Goal: Complete application form

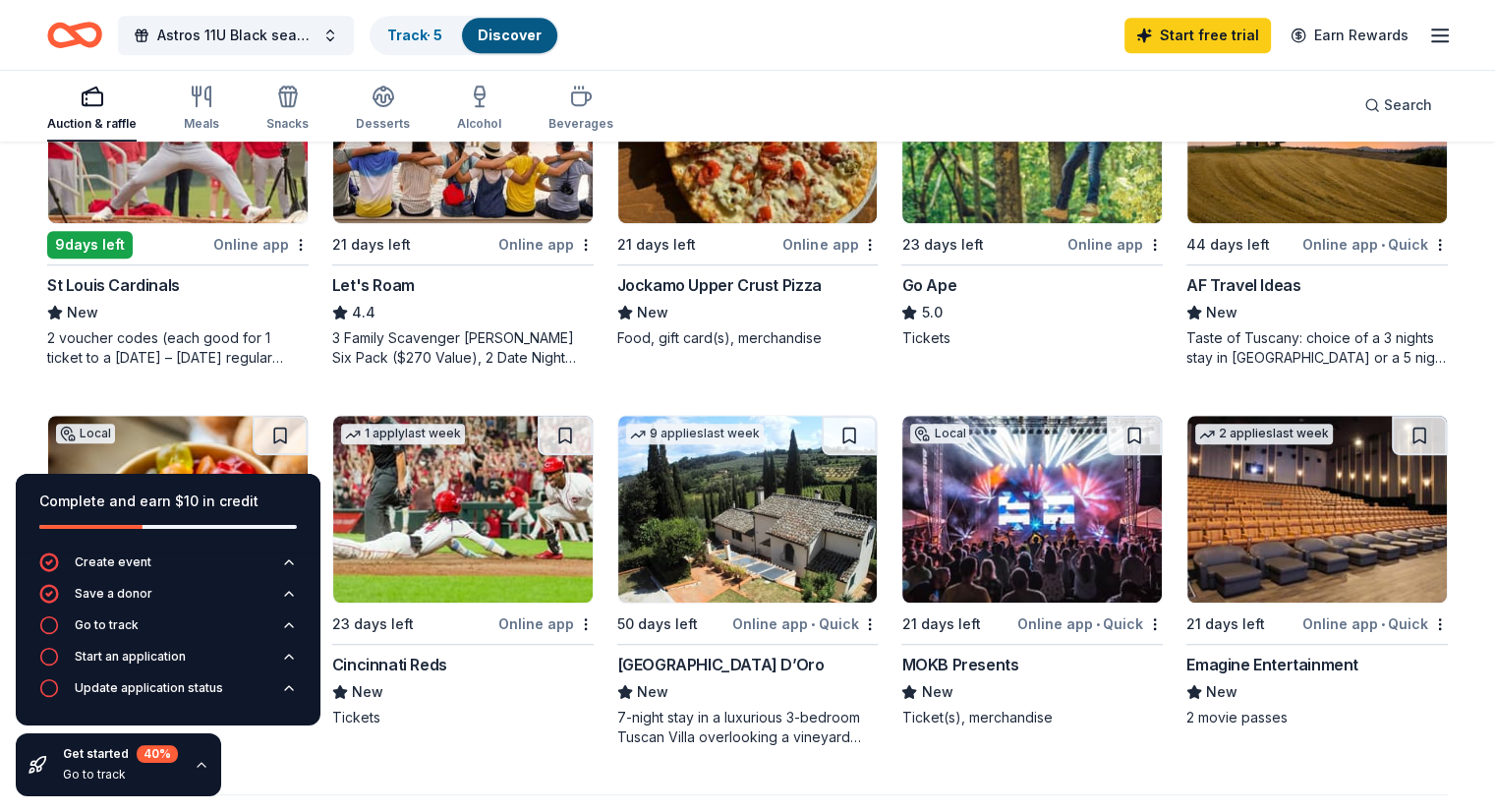
scroll to position [1241, 0]
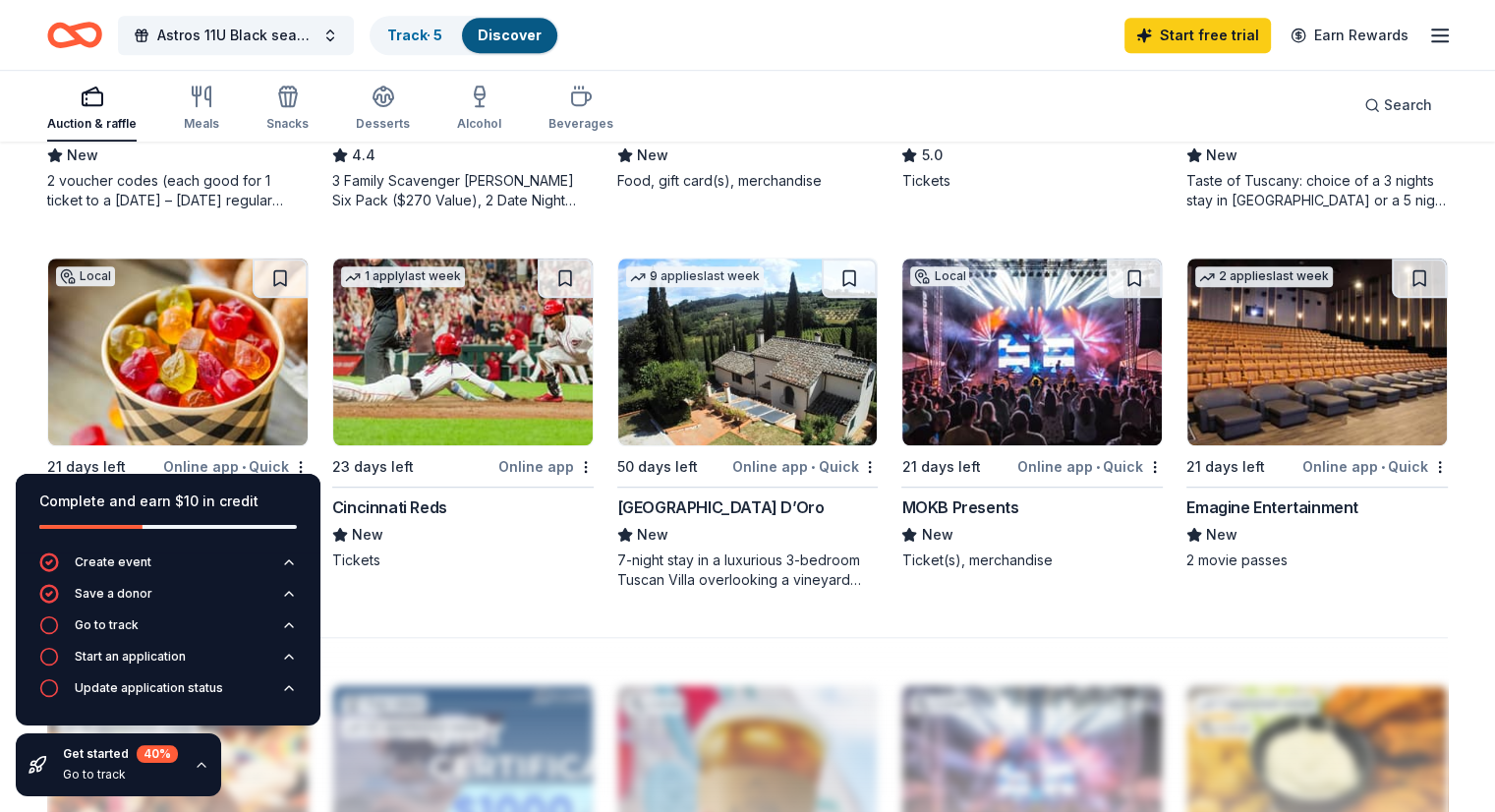
click at [493, 380] on img at bounding box center [462, 351] width 259 height 186
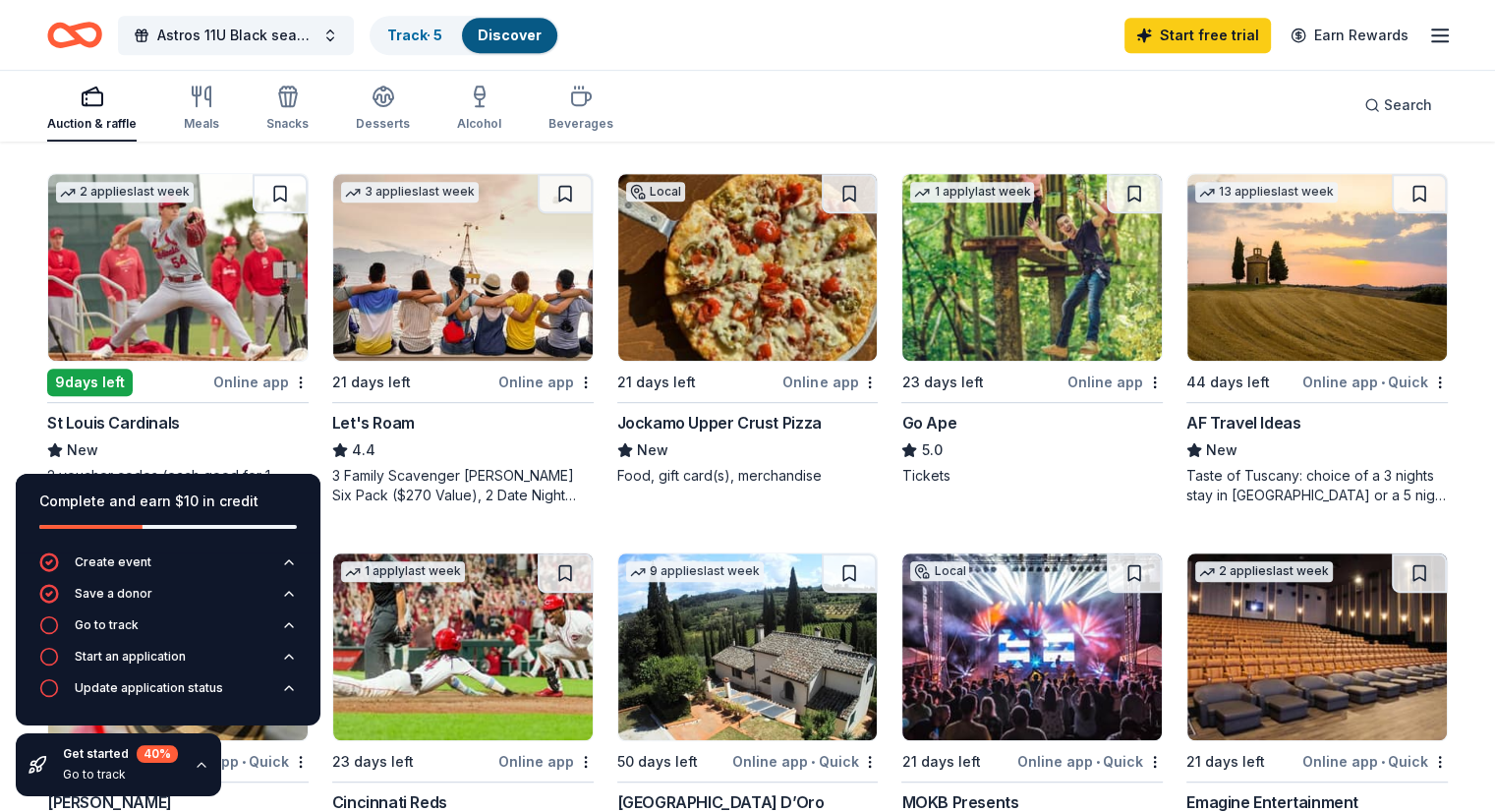
scroll to position [946, 0]
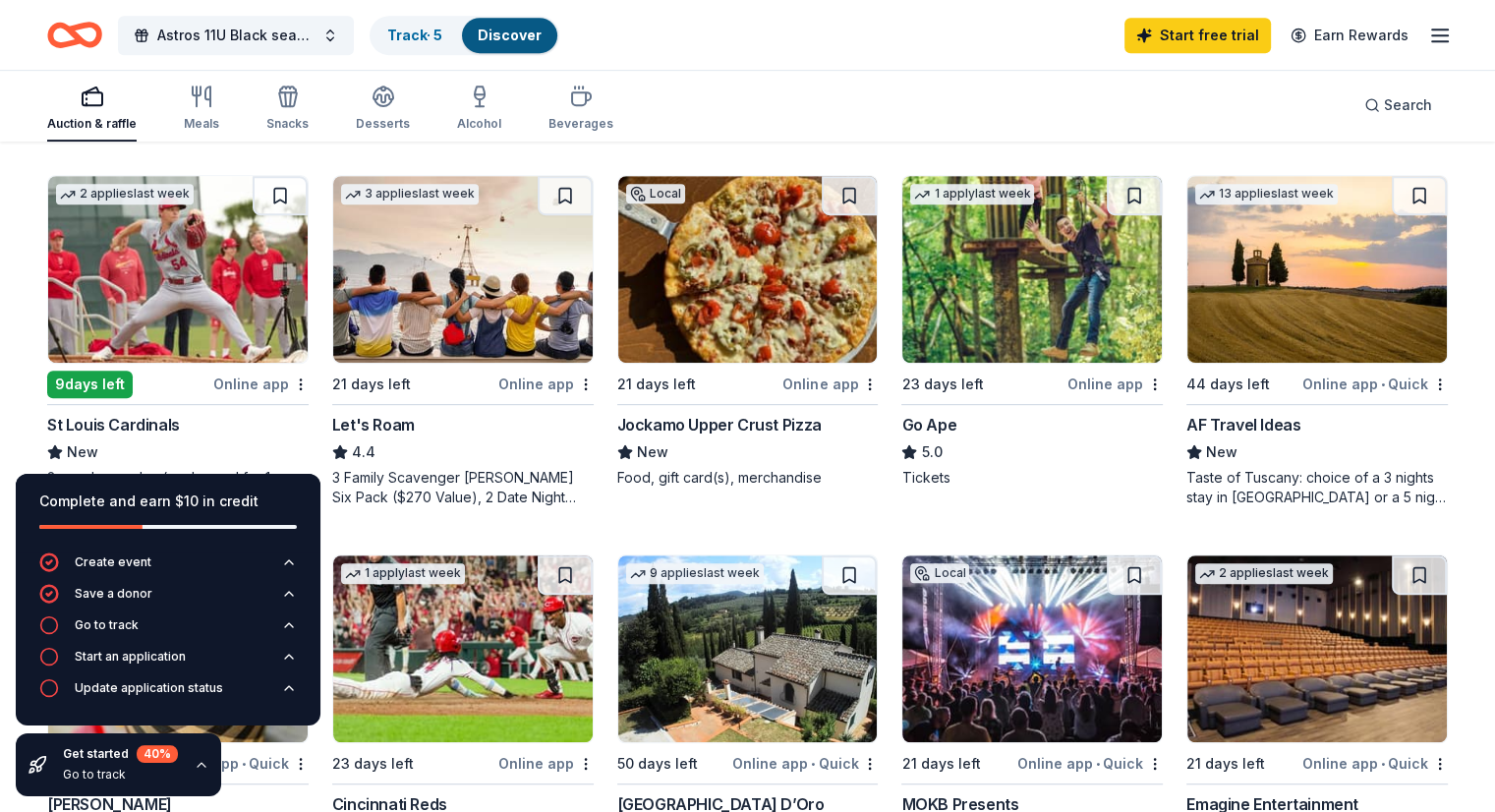
click at [748, 278] on img at bounding box center [748, 269] width 259 height 186
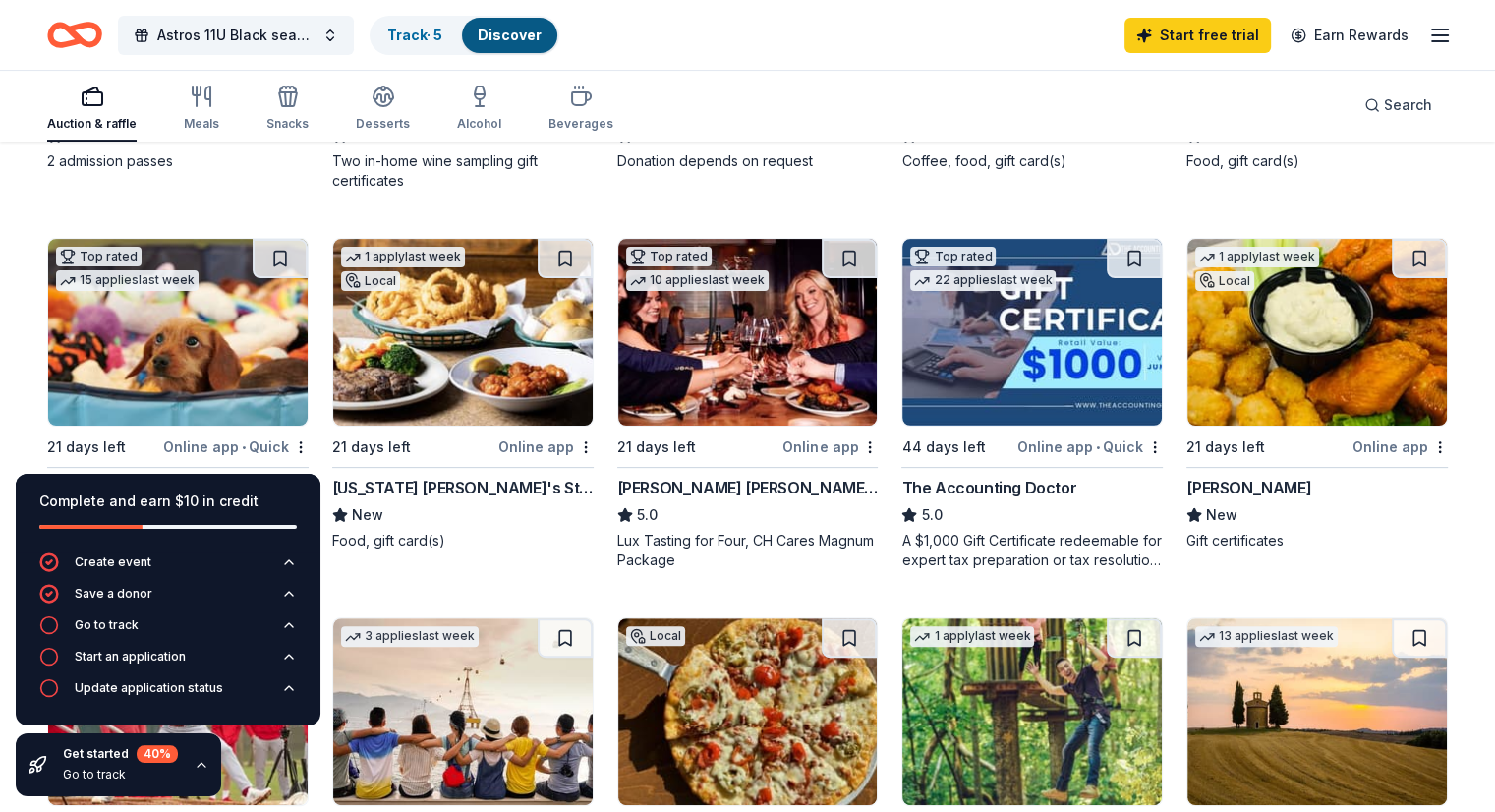
scroll to position [0, 0]
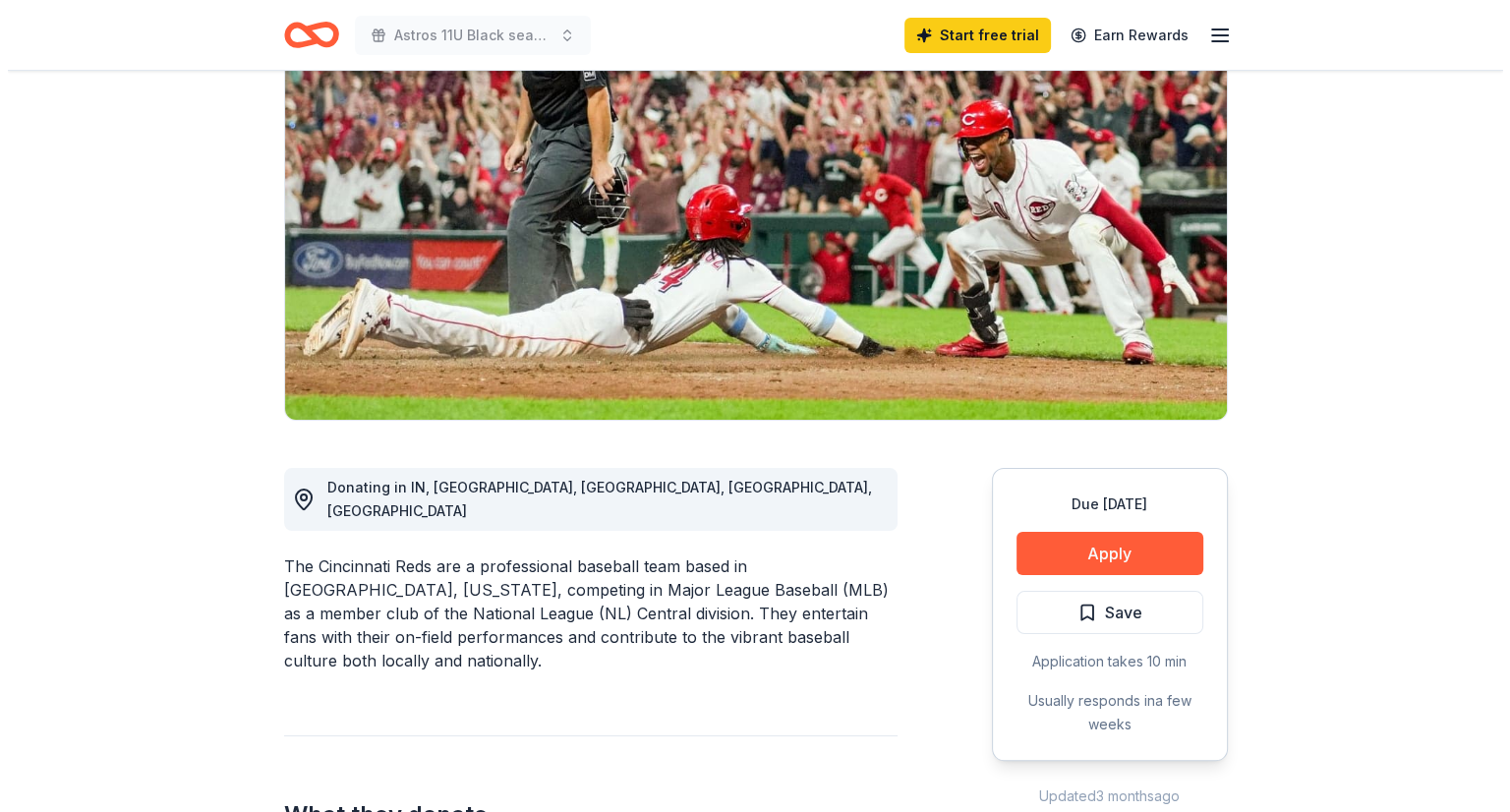
scroll to position [178, 0]
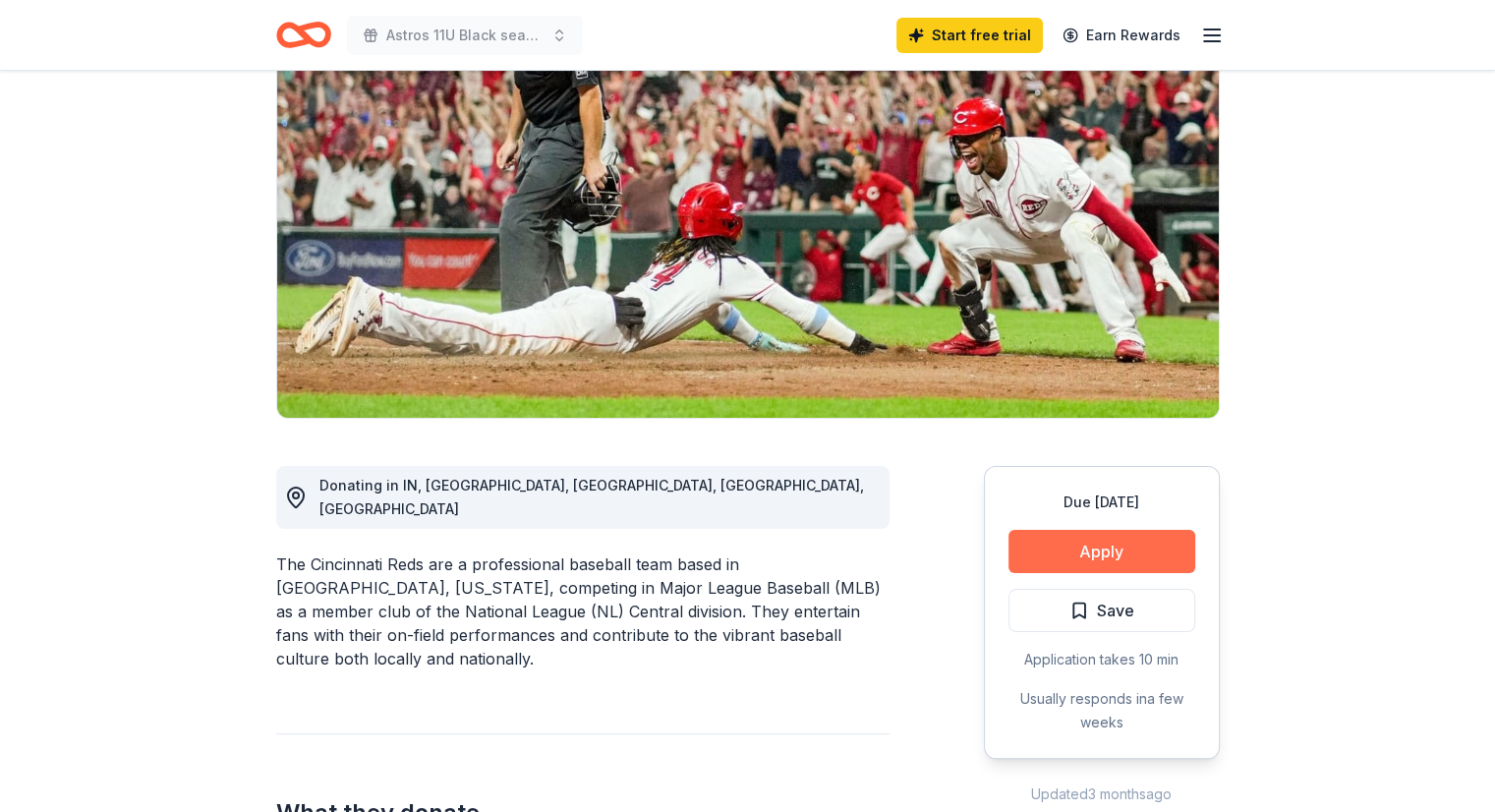
click at [1076, 557] on button "Apply" at bounding box center [1101, 551] width 186 height 43
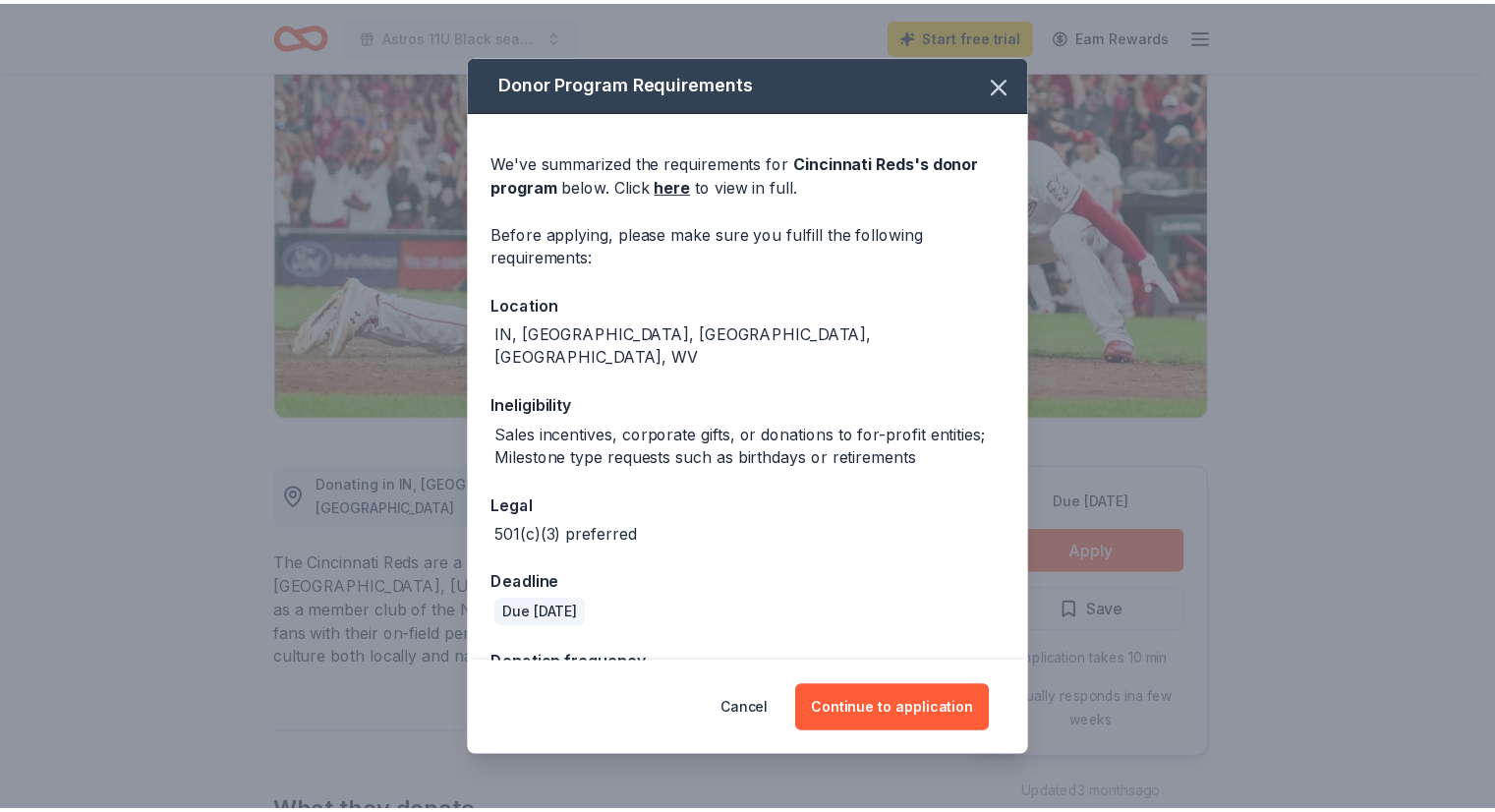
scroll to position [41, 0]
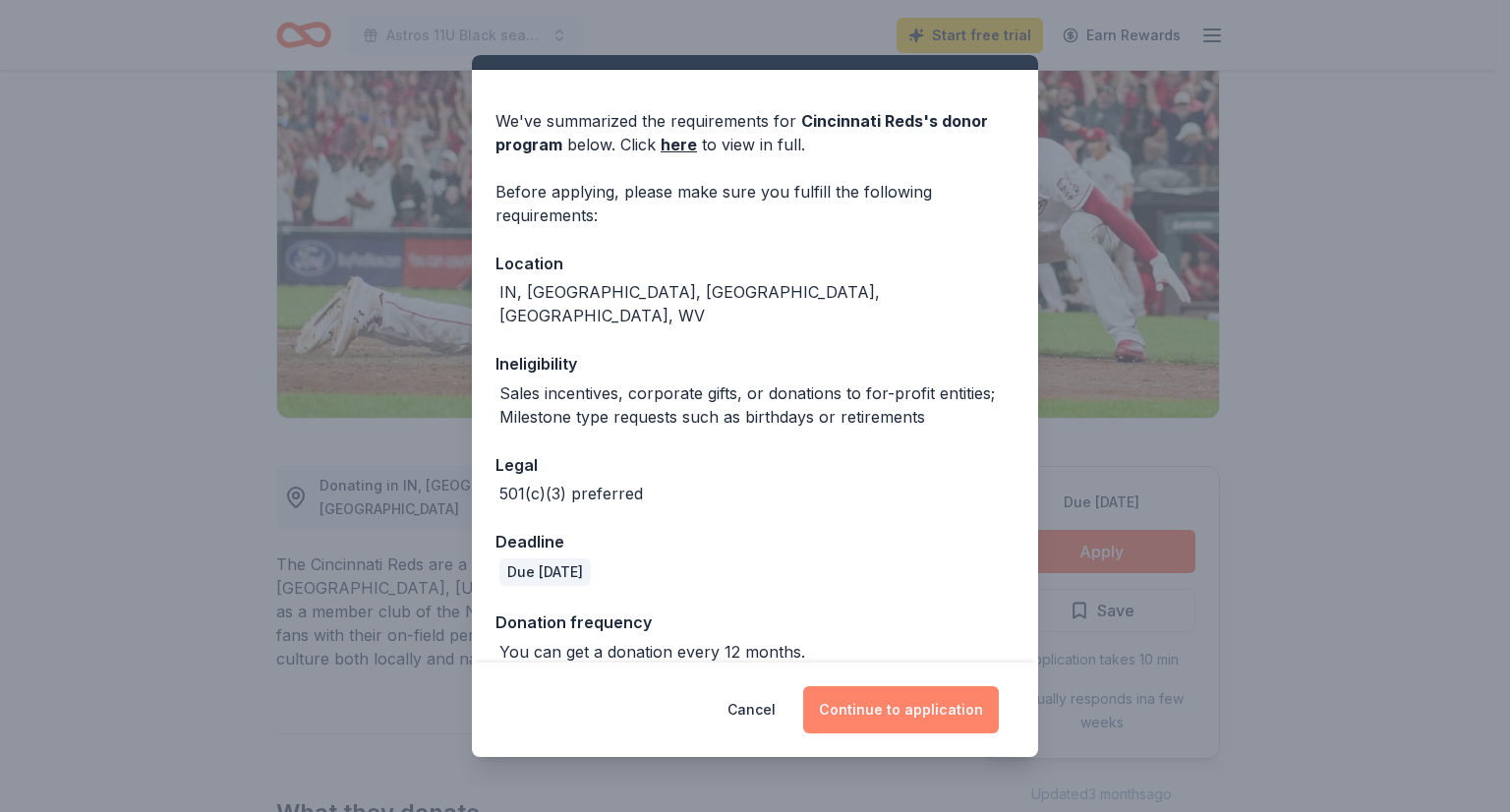
click at [900, 712] on button "Continue to application" at bounding box center [901, 708] width 195 height 47
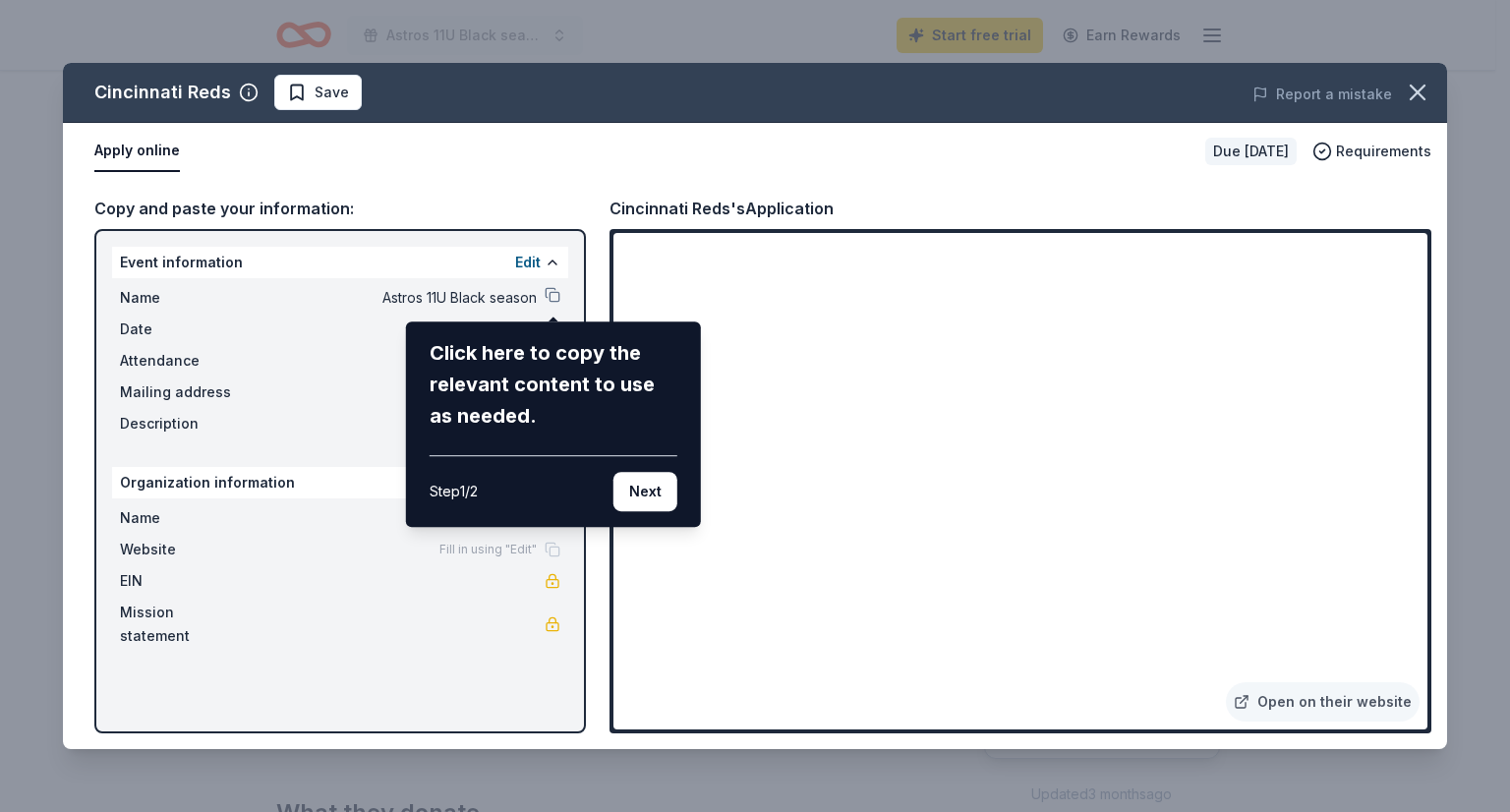
click at [908, 150] on div "Cincinnati Reds Save Report a mistake Apply online Due in 23 days Requirements …" at bounding box center [755, 406] width 1383 height 685
click at [1425, 89] on icon "button" at bounding box center [1417, 93] width 28 height 28
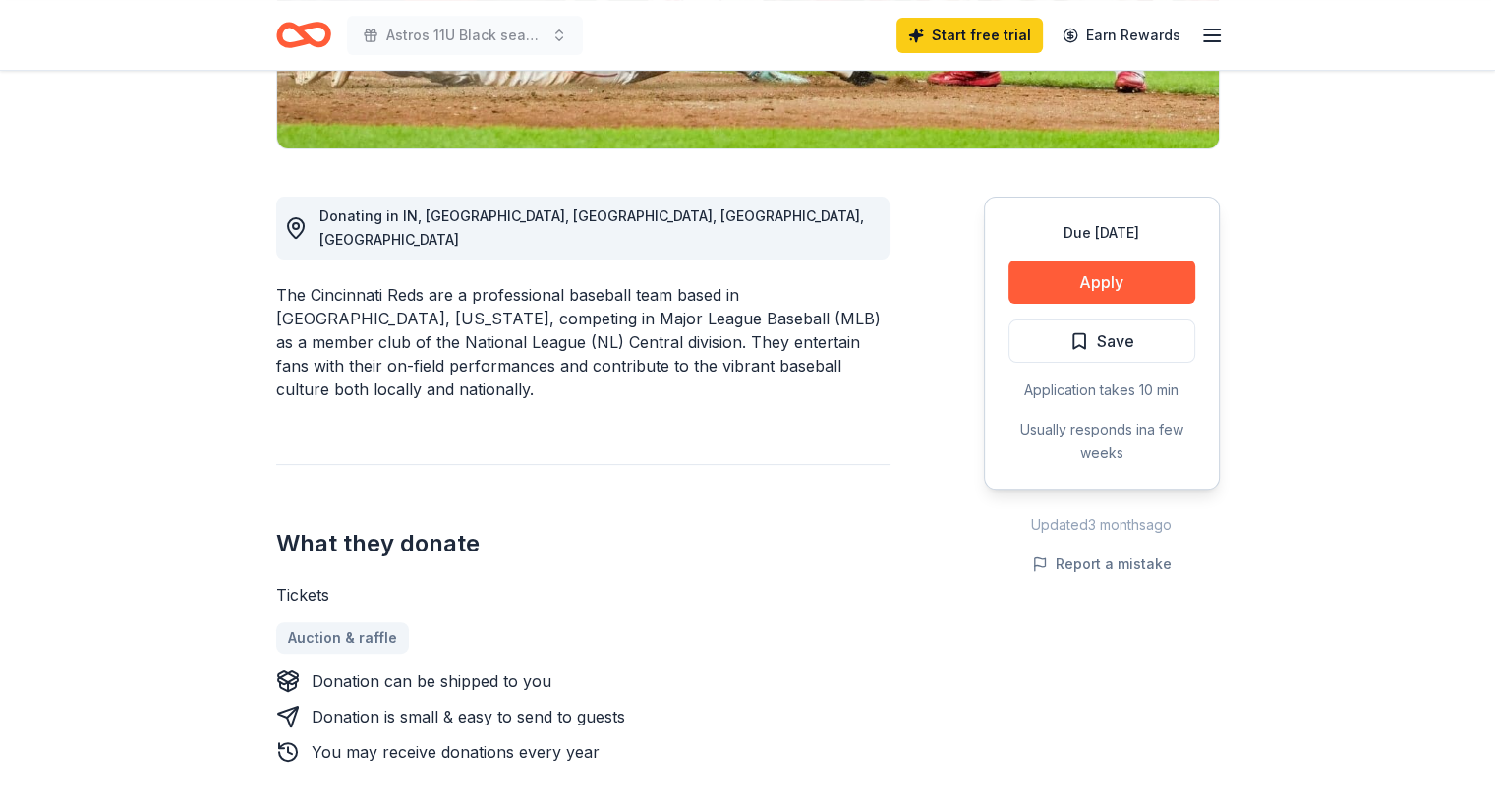
scroll to position [0, 0]
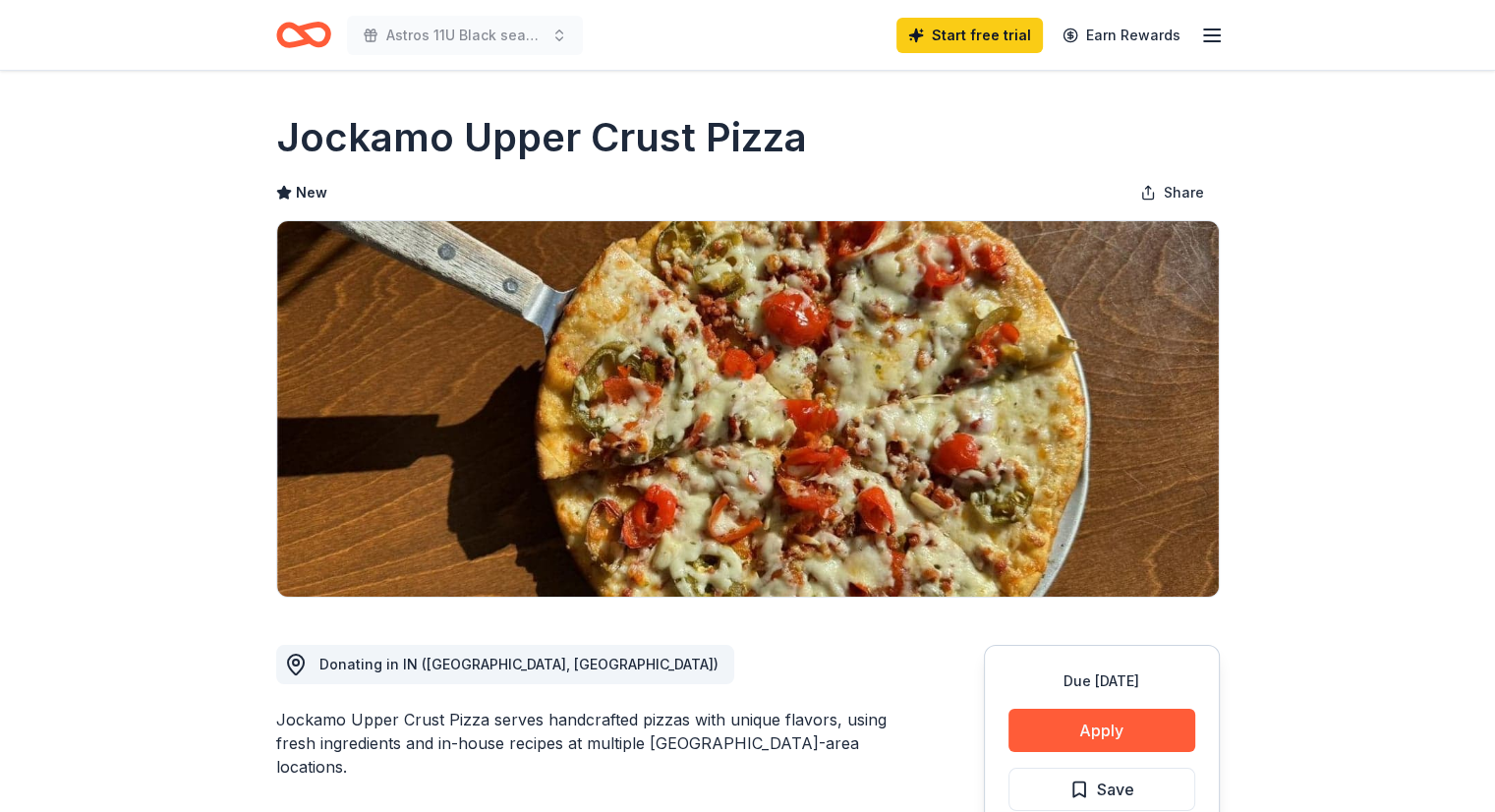
scroll to position [248, 0]
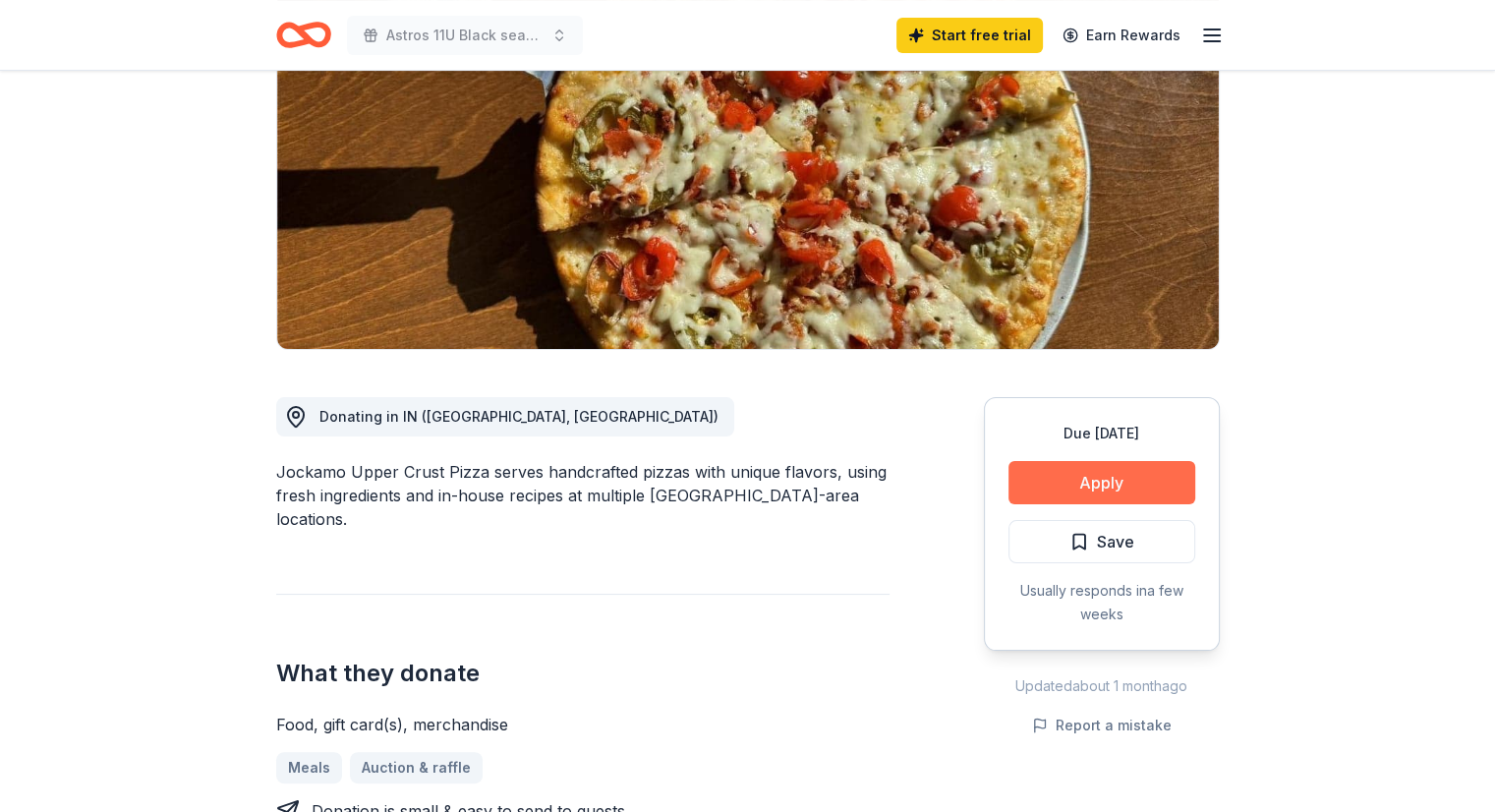
click at [1088, 484] on button "Apply" at bounding box center [1101, 481] width 186 height 43
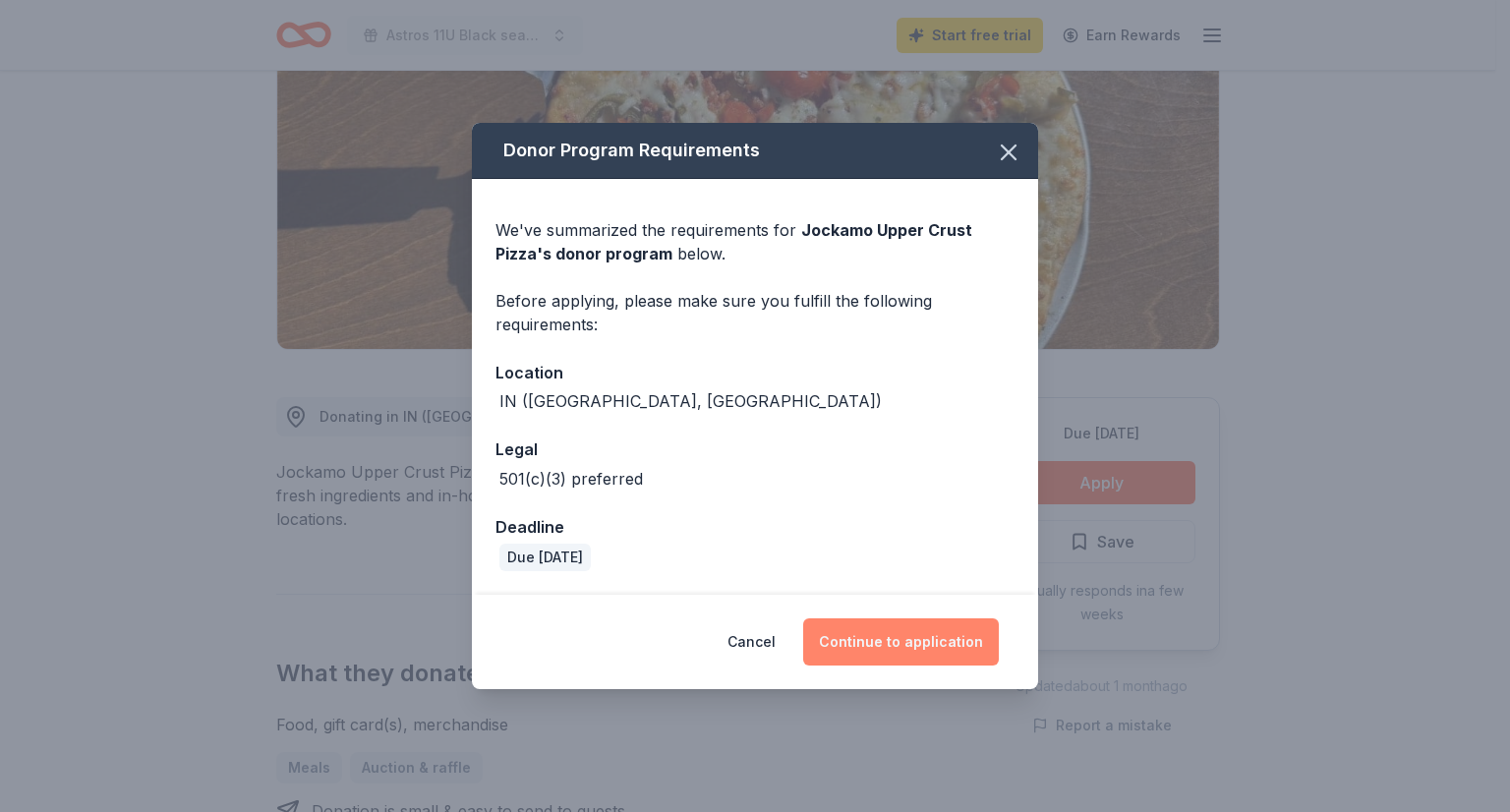
click at [882, 644] on button "Continue to application" at bounding box center [901, 641] width 195 height 47
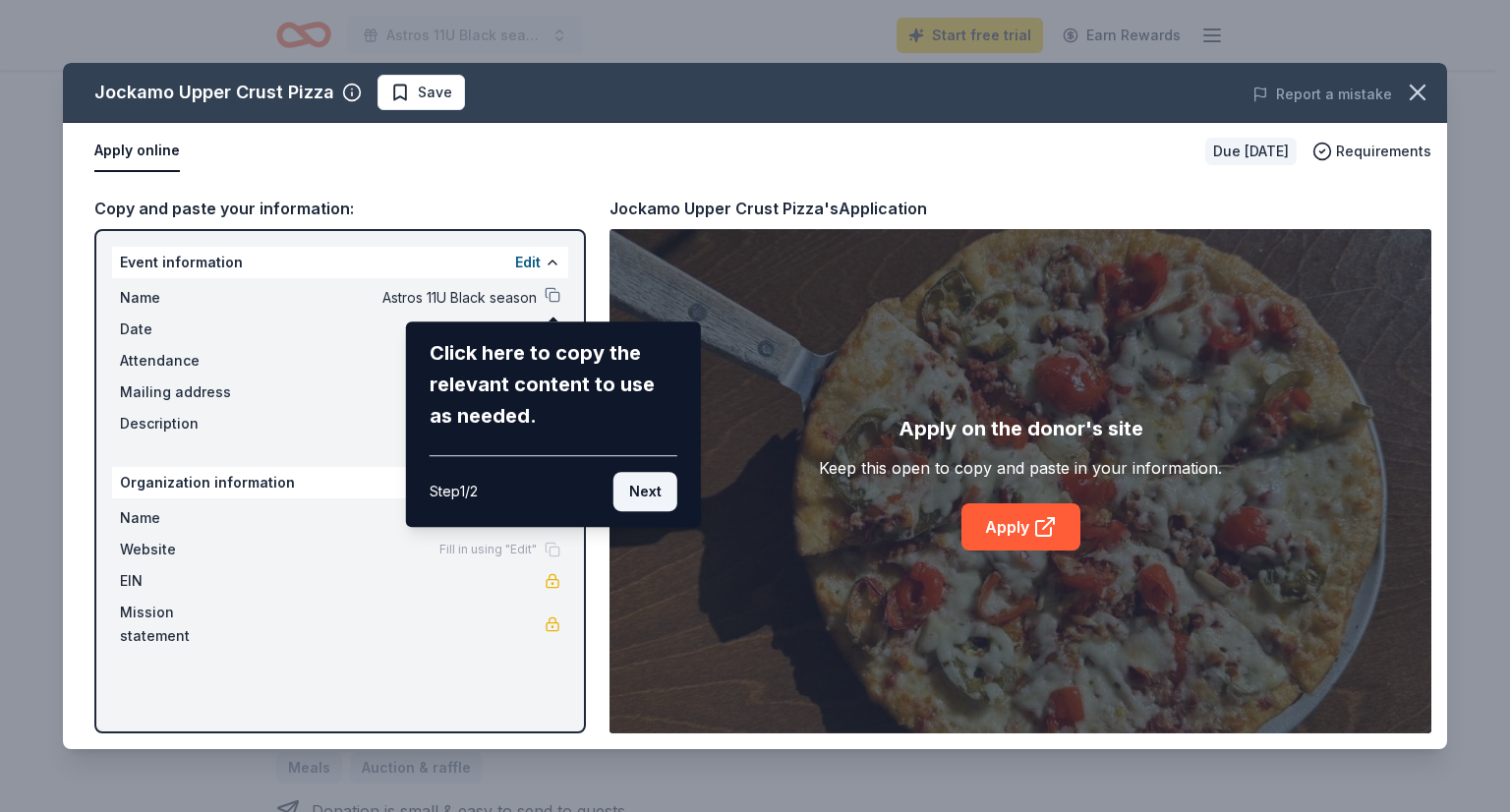
click at [650, 489] on button "Next" at bounding box center [645, 490] width 64 height 39
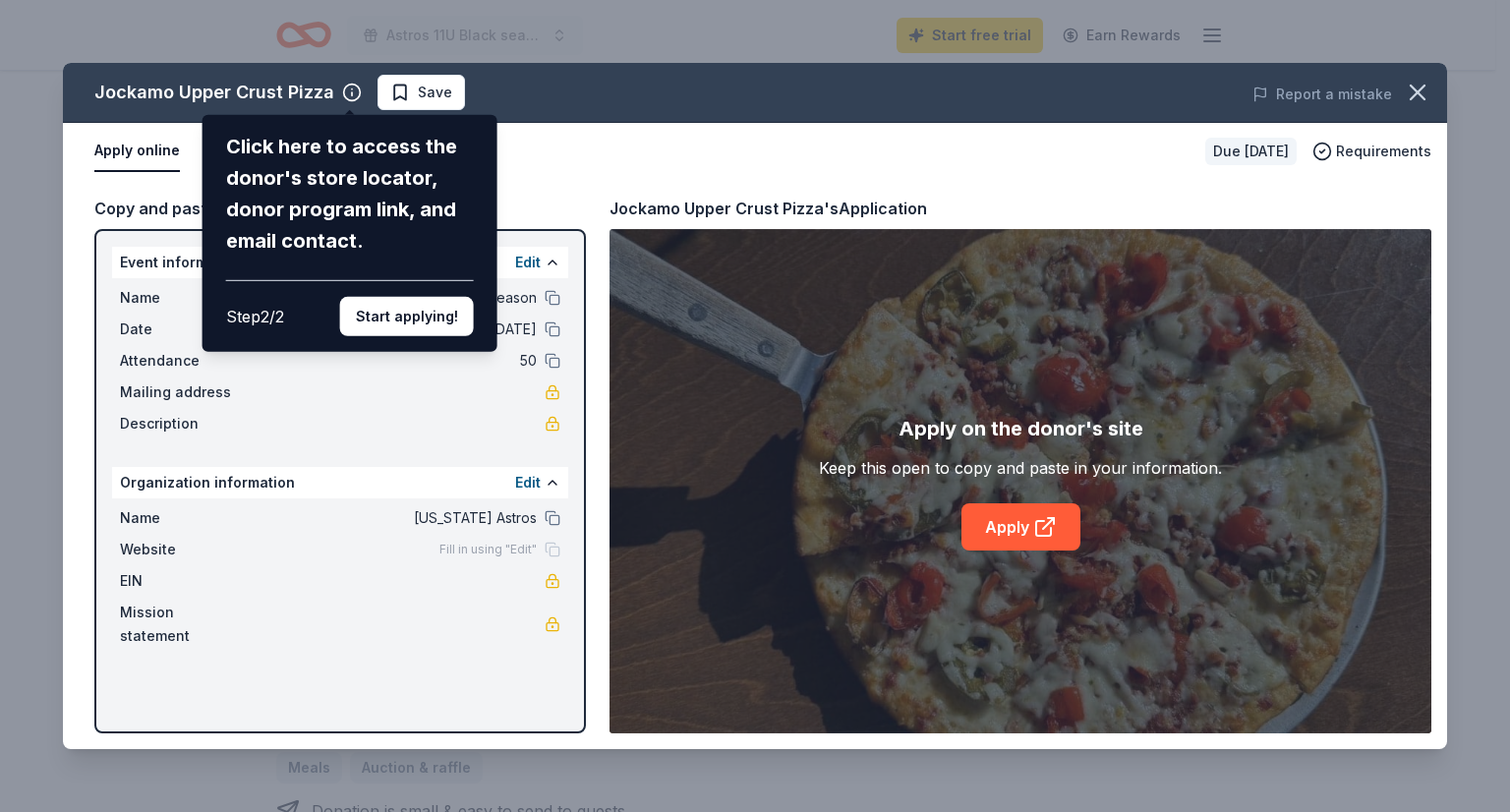
click at [999, 508] on div "Jockamo Upper Crust Pizza Click here to access the donor's store locator, donor…" at bounding box center [755, 406] width 1383 height 685
click at [1016, 528] on div "Jockamo Upper Crust Pizza Click here to access the donor's store locator, donor…" at bounding box center [755, 406] width 1383 height 685
click at [411, 315] on button "Start applying!" at bounding box center [407, 316] width 134 height 39
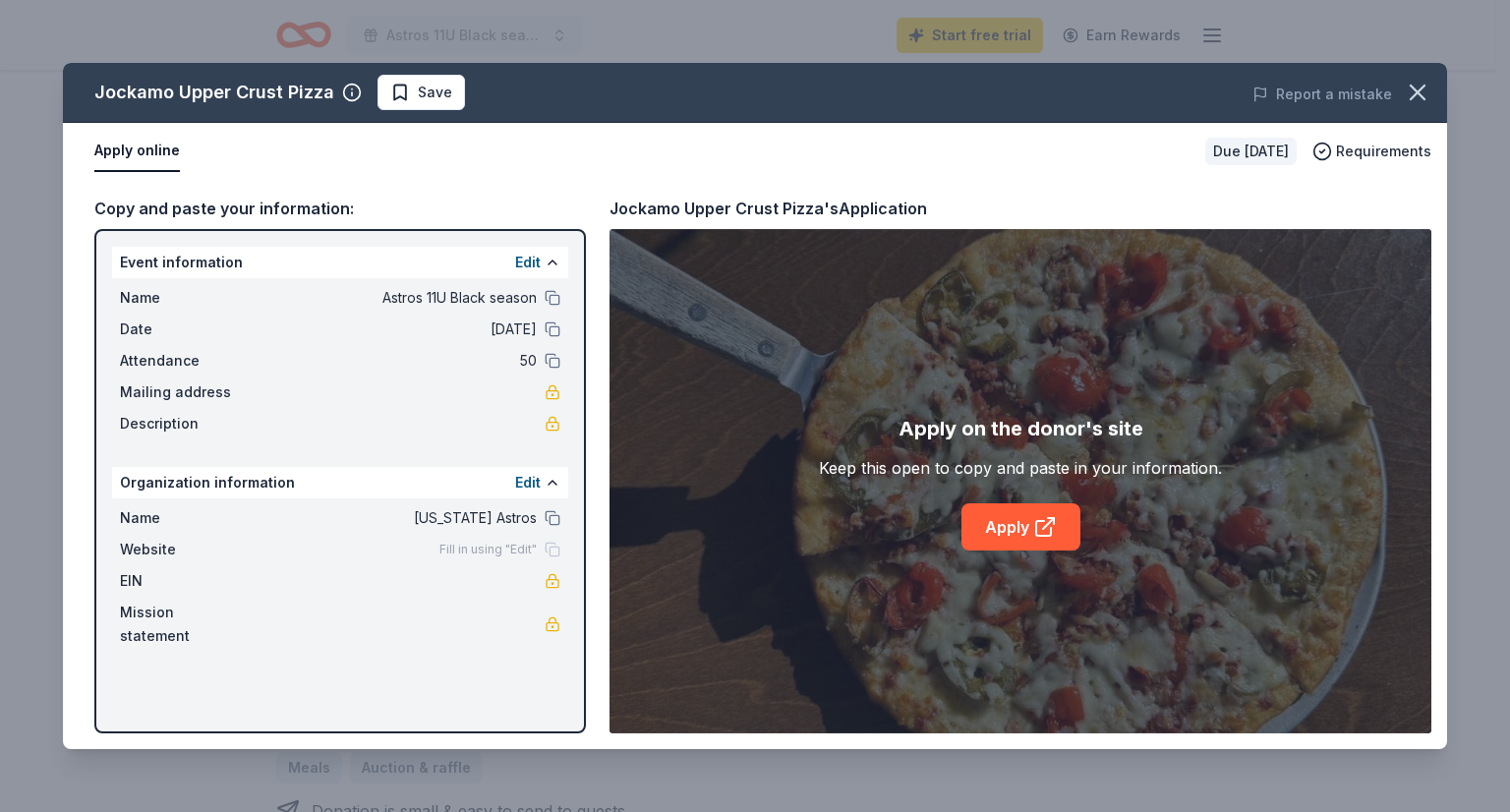
click at [1044, 522] on div "Jockamo Upper Crust Pizza Save Report a mistake Apply online Due [DATE] Require…" at bounding box center [755, 406] width 1383 height 685
click at [1430, 80] on icon "button" at bounding box center [1417, 93] width 28 height 28
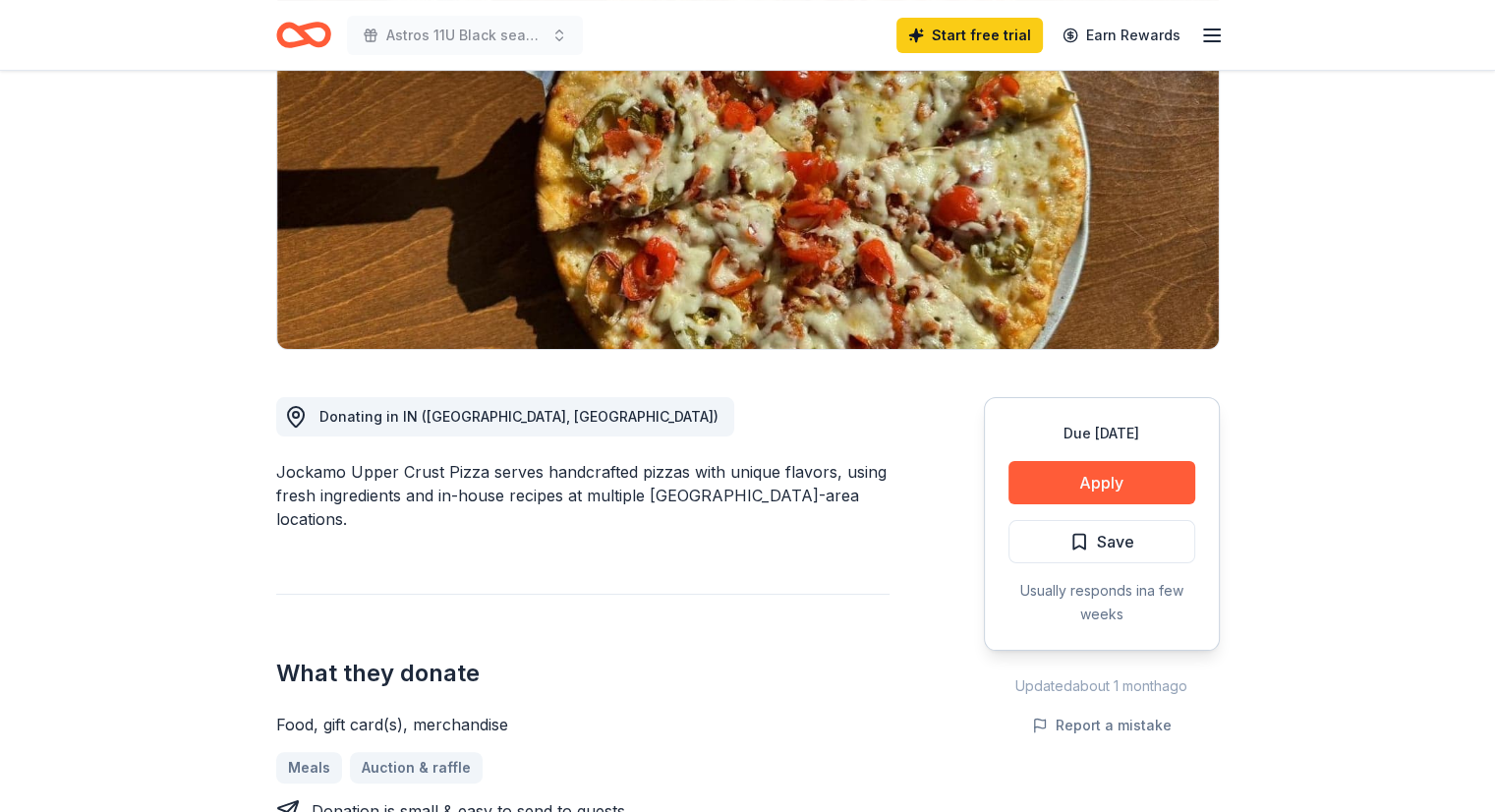
scroll to position [0, 0]
